Goal: Transaction & Acquisition: Download file/media

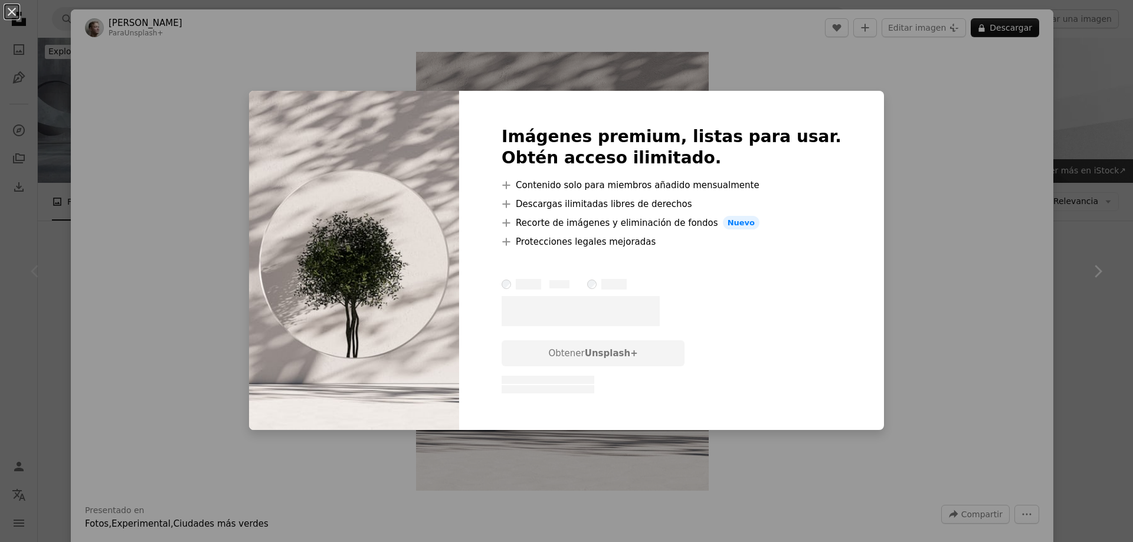
scroll to position [236, 0]
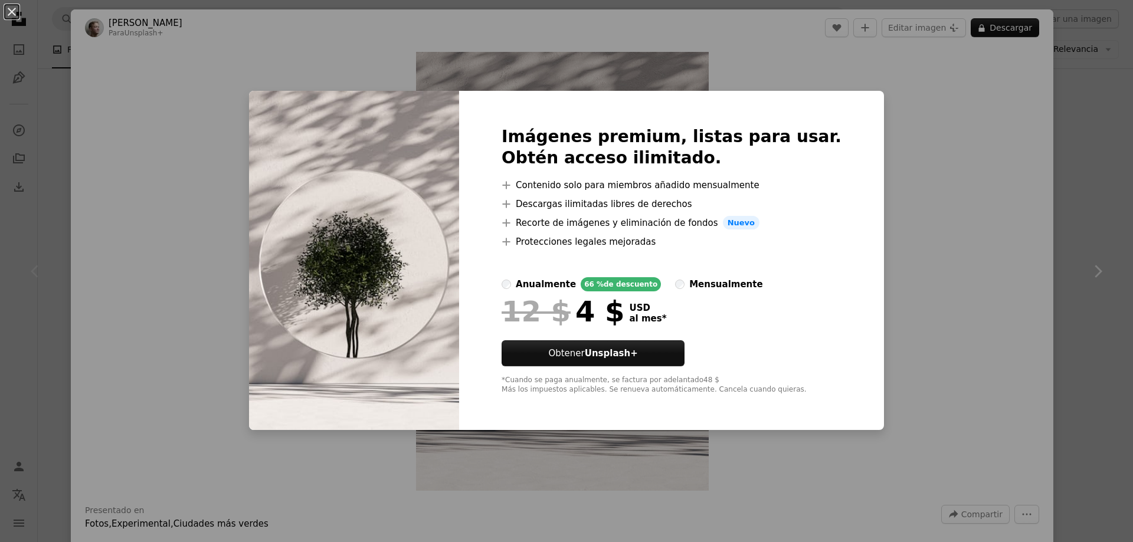
click at [855, 67] on div "An X shape Imágenes premium, listas para usar. Obtén acceso ilimitado. A plus s…" at bounding box center [566, 271] width 1133 height 542
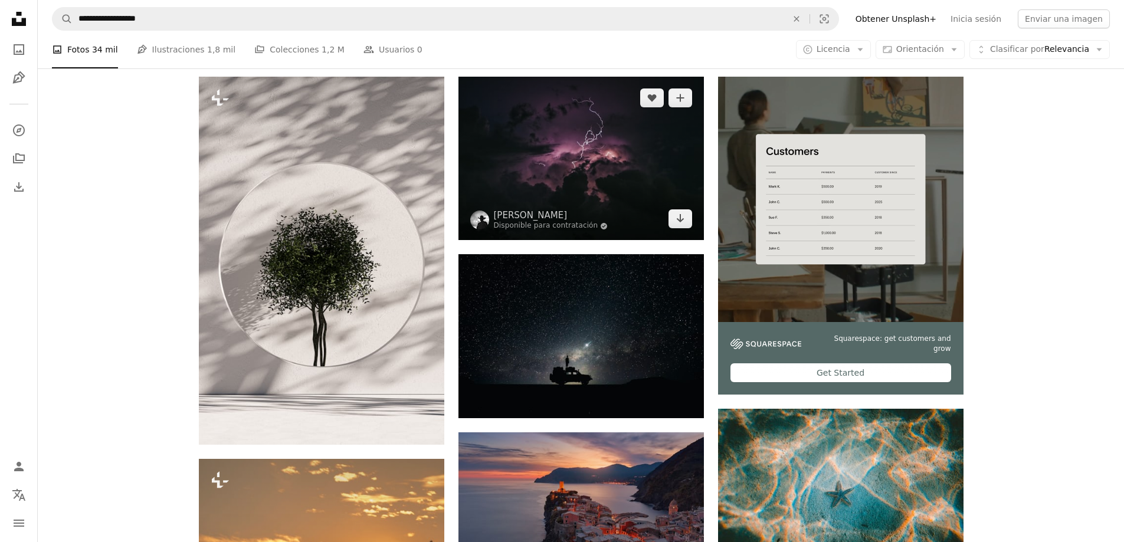
click at [526, 143] on img at bounding box center [580, 158] width 245 height 163
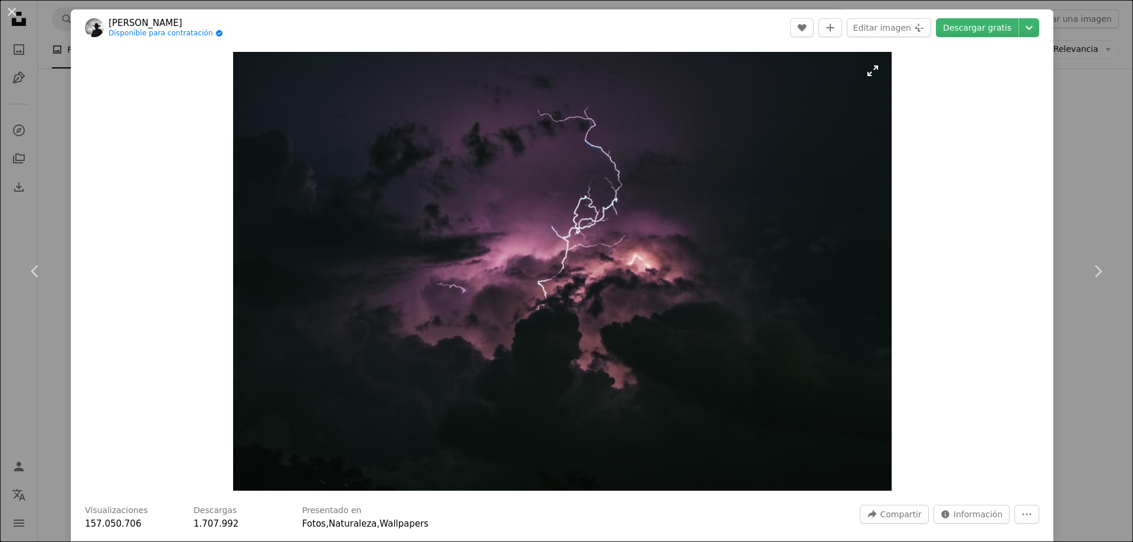
click at [507, 256] on img "Ampliar en esta imagen" at bounding box center [562, 271] width 658 height 439
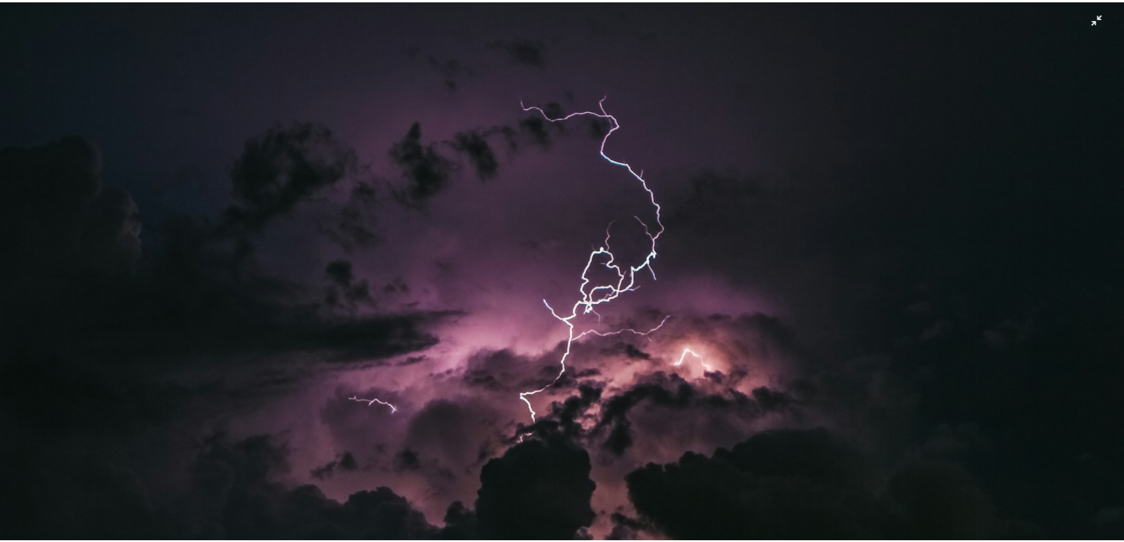
scroll to position [101, 0]
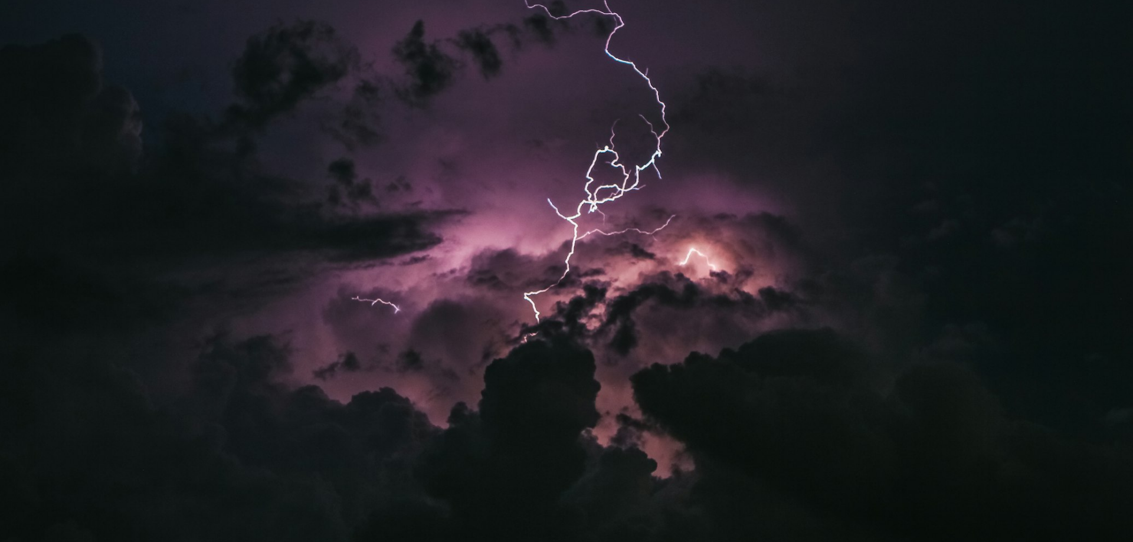
drag, startPoint x: 541, startPoint y: 359, endPoint x: 513, endPoint y: 339, distance: 34.7
click at [540, 359] on img "Reducir el zoom en esta imagen" at bounding box center [566, 277] width 1134 height 756
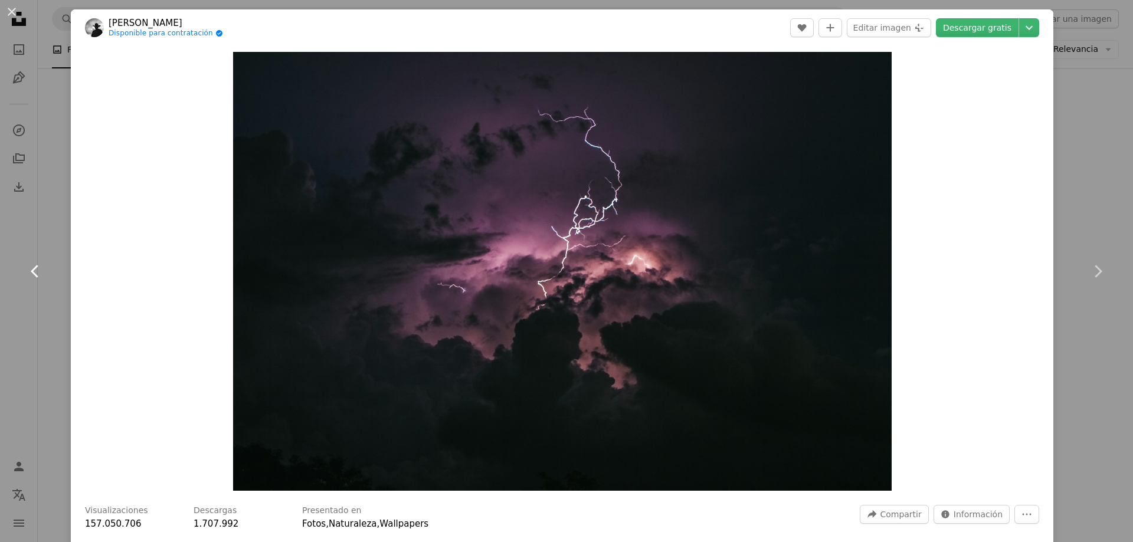
click at [52, 237] on link "Chevron left" at bounding box center [35, 271] width 71 height 113
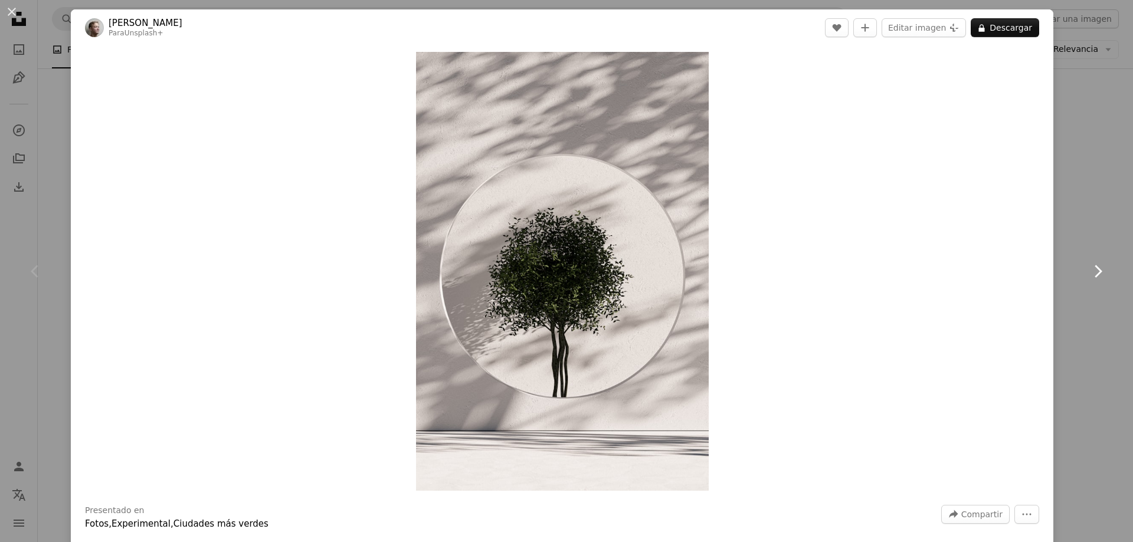
click at [1070, 265] on link "Chevron right" at bounding box center [1097, 271] width 71 height 113
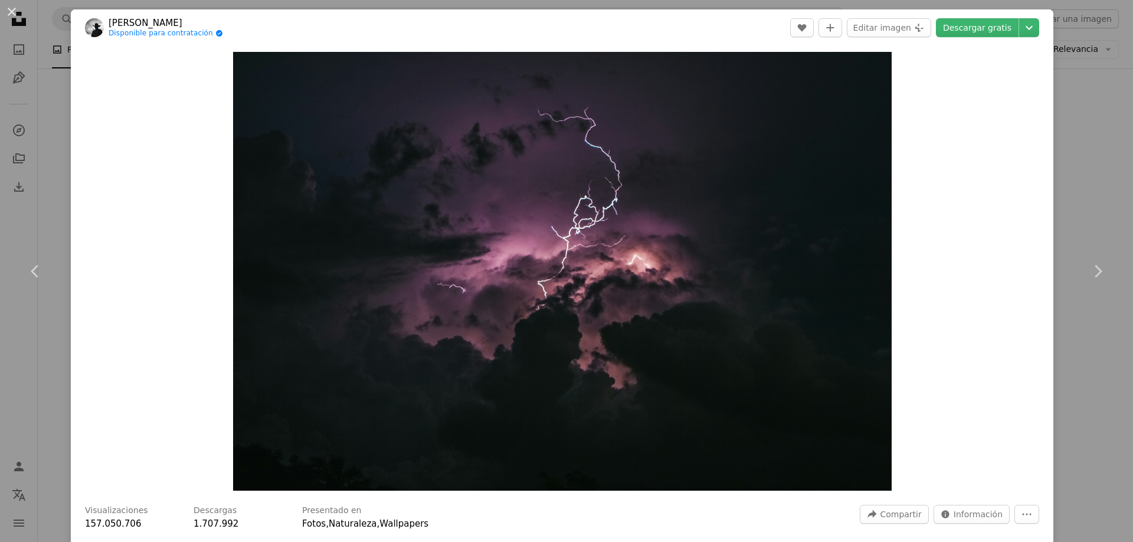
click at [1065, 95] on div "An X shape Chevron left Chevron right [PERSON_NAME] Disponible para contratació…" at bounding box center [566, 271] width 1133 height 542
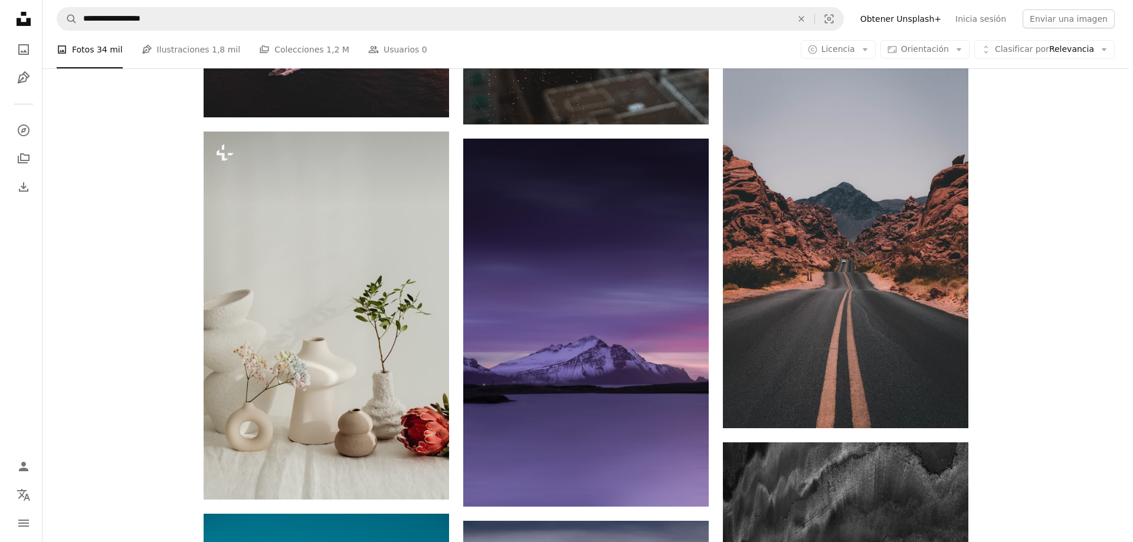
scroll to position [1475, 0]
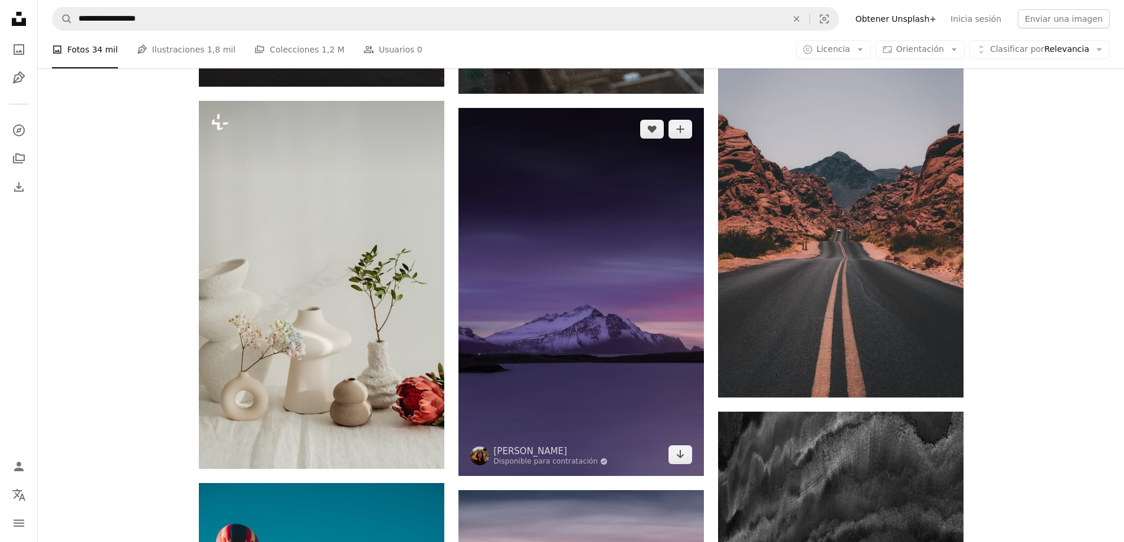
click at [644, 273] on img at bounding box center [580, 292] width 245 height 368
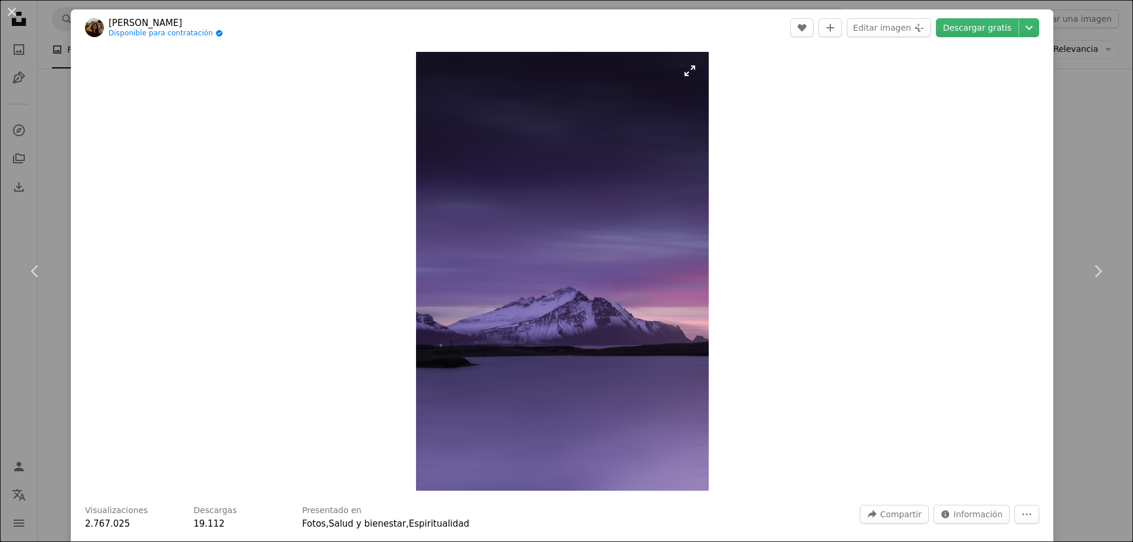
click at [615, 245] on img "Ampliar en esta imagen" at bounding box center [562, 271] width 293 height 439
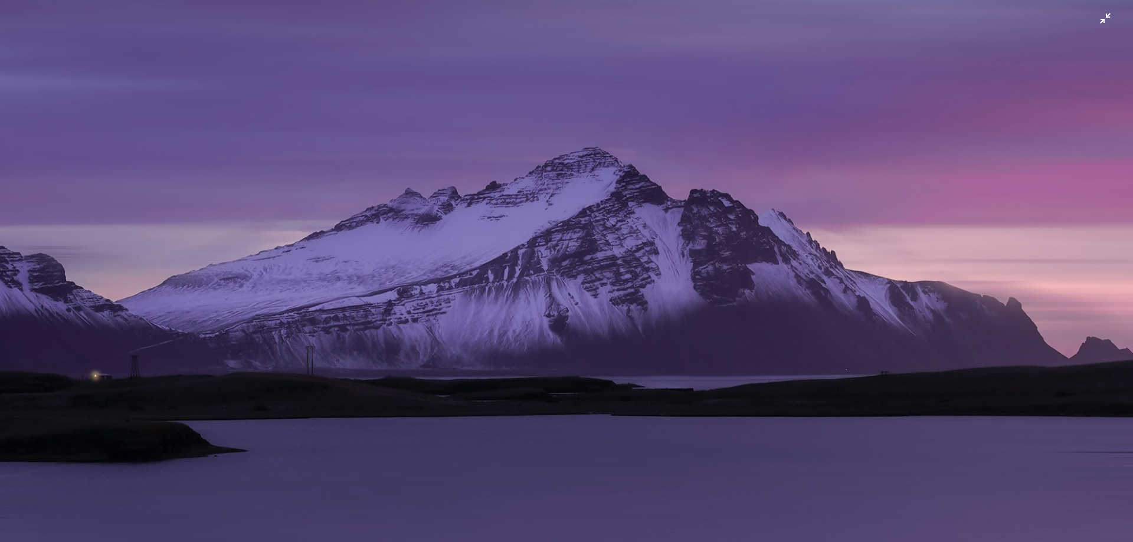
scroll to position [802, 0]
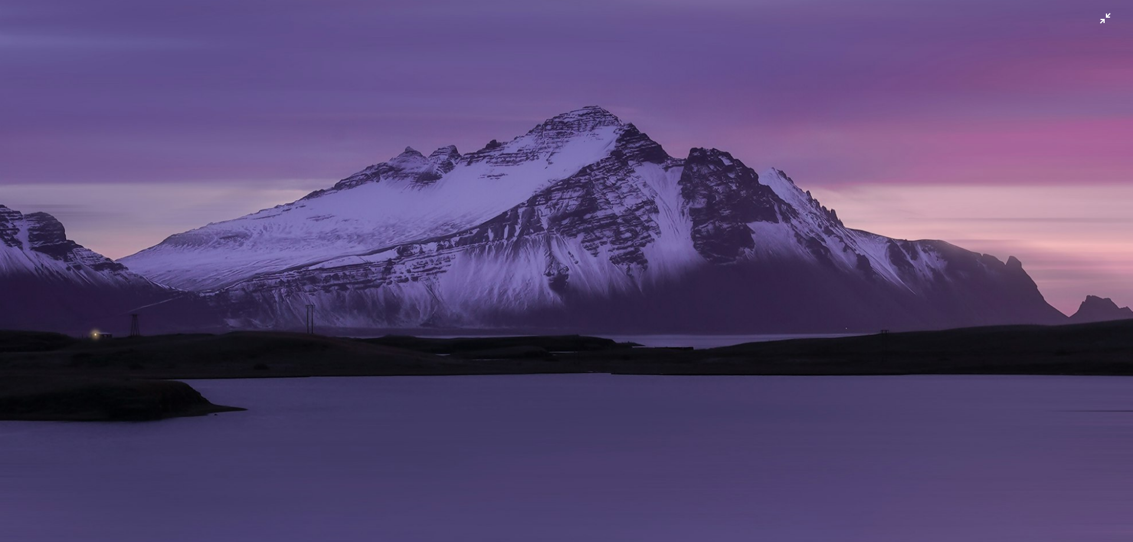
click at [562, 316] on img "Reducir el zoom en esta imagen" at bounding box center [566, 47] width 1134 height 1701
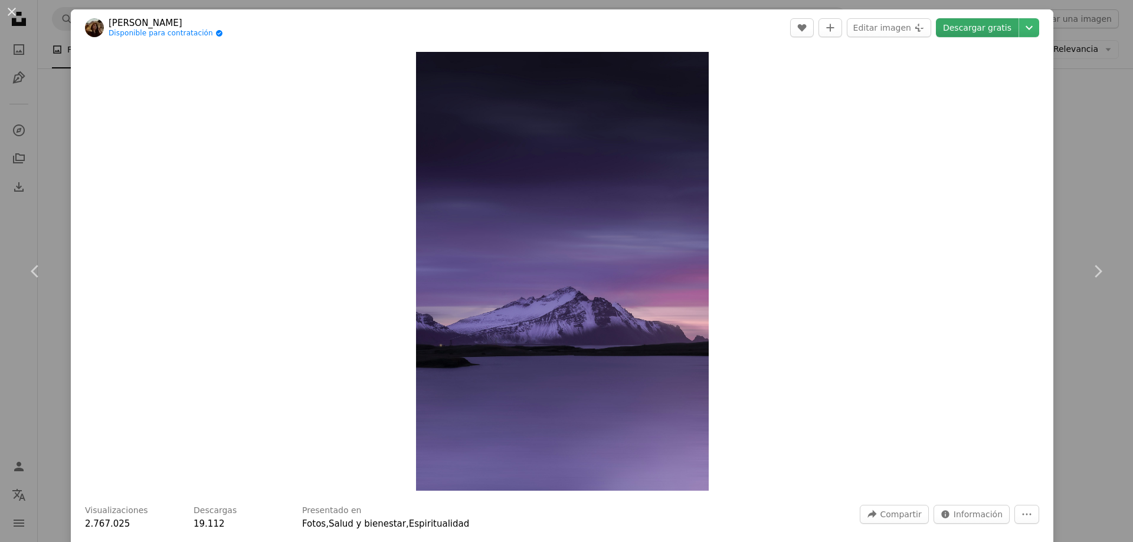
click at [959, 29] on link "Descargar gratis" at bounding box center [977, 27] width 83 height 19
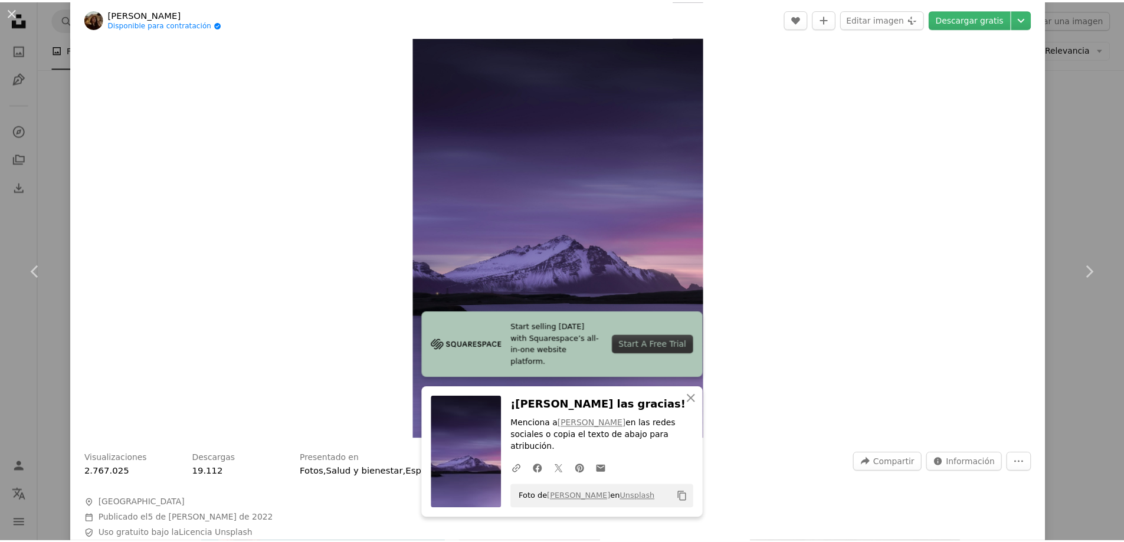
scroll to position [295, 0]
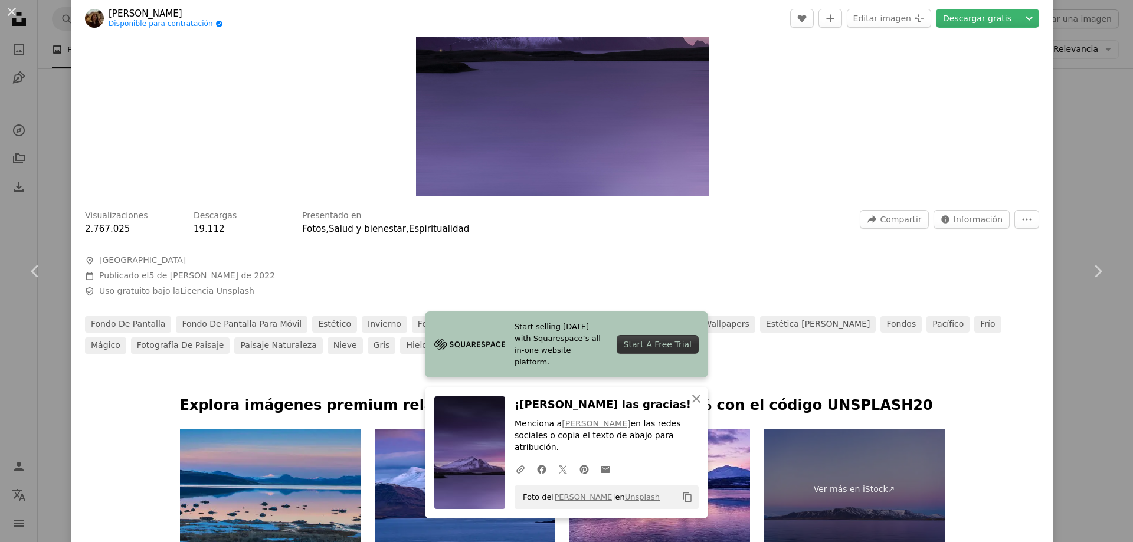
click at [60, 198] on div "An X shape Chevron left Chevron right [PERSON_NAME] Disponible para contratació…" at bounding box center [566, 271] width 1133 height 542
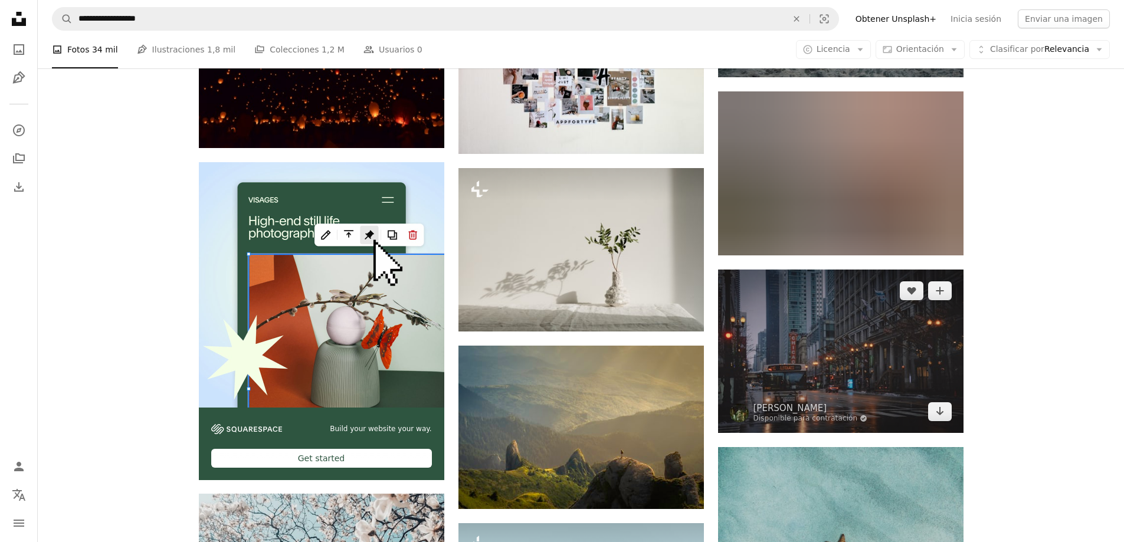
scroll to position [2360, 0]
